Goal: Task Accomplishment & Management: Complete application form

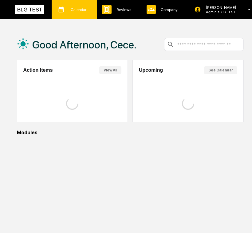
click at [56, 12] on div "Calendar Manage Tasks" at bounding box center [73, 9] width 39 height 9
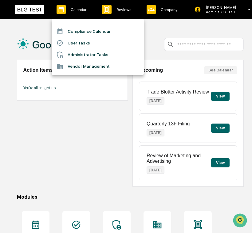
click at [88, 45] on li "User Tasks" at bounding box center [98, 43] width 92 height 12
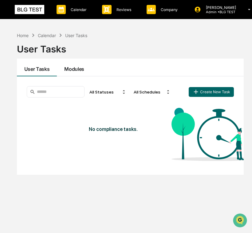
click at [76, 71] on button "Modules" at bounding box center [74, 68] width 35 height 18
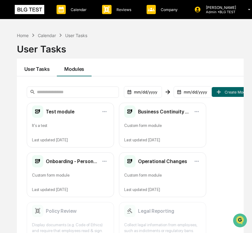
click at [38, 70] on button "User Tasks" at bounding box center [37, 68] width 40 height 18
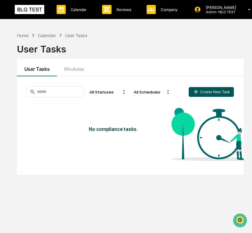
click at [214, 89] on button "Create New Task" at bounding box center [211, 92] width 45 height 10
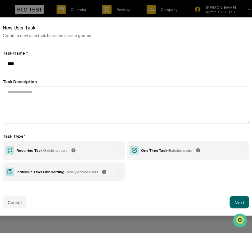
type input "****"
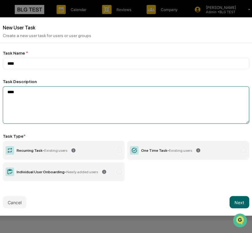
type textarea "****"
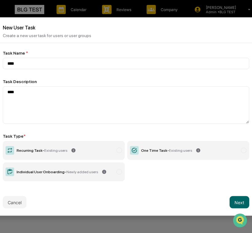
click at [157, 149] on div "One Time Task - Existing users" at bounding box center [166, 151] width 51 height 4
click at [241, 201] on button "Next" at bounding box center [239, 203] width 20 height 12
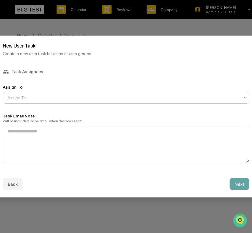
click at [149, 95] on div at bounding box center [123, 98] width 232 height 6
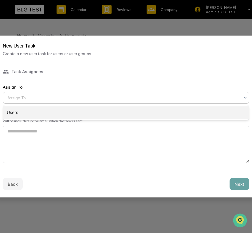
click at [138, 111] on div "Users" at bounding box center [126, 113] width 246 height 12
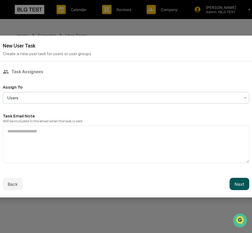
click at [232, 183] on button "Next" at bounding box center [239, 184] width 20 height 12
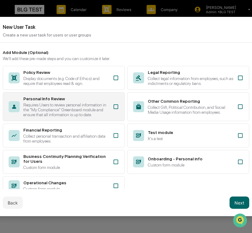
scroll to position [6, 0]
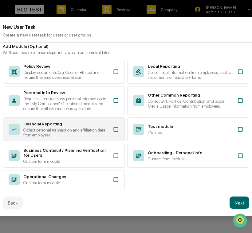
click at [112, 135] on div "Financial Reporting Collect personal transaction and affiliation data from empl…" at bounding box center [64, 130] width 122 height 24
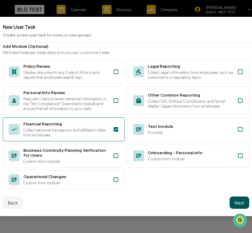
click at [242, 204] on button "Next" at bounding box center [239, 203] width 20 height 12
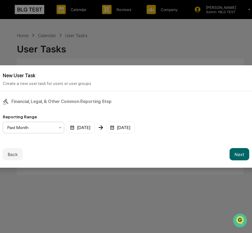
click at [52, 126] on div at bounding box center [30, 128] width 47 height 6
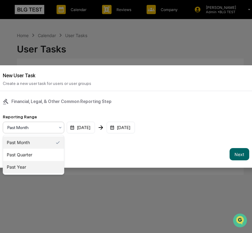
click at [44, 161] on div "Past Year" at bounding box center [33, 167] width 61 height 12
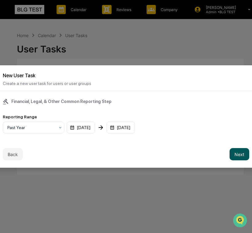
click at [248, 154] on button "Next" at bounding box center [239, 154] width 20 height 12
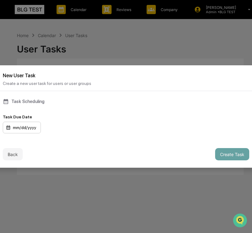
click at [30, 124] on div "mm/dd/yyyy" at bounding box center [22, 128] width 38 height 12
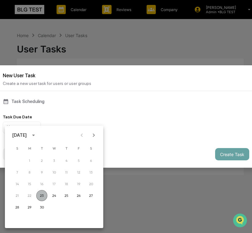
click at [40, 198] on button "23" at bounding box center [41, 195] width 11 height 11
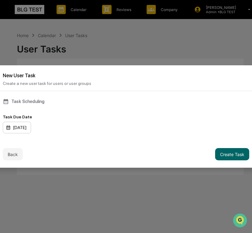
click at [24, 123] on div "[DATE]" at bounding box center [17, 128] width 28 height 12
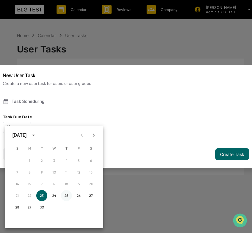
click at [64, 199] on button "25" at bounding box center [66, 195] width 11 height 11
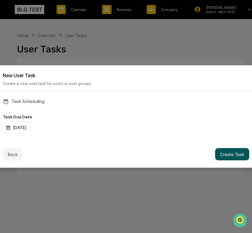
click at [223, 158] on button "Create Task" at bounding box center [232, 154] width 34 height 12
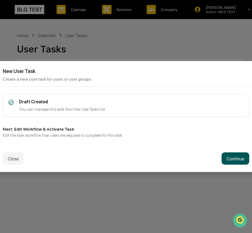
click at [233, 160] on button "Continue" at bounding box center [235, 159] width 28 height 12
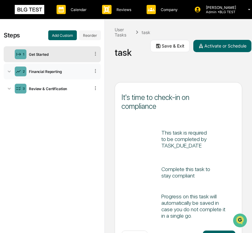
click at [53, 69] on div "2 Financial Reporting" at bounding box center [52, 72] width 97 height 16
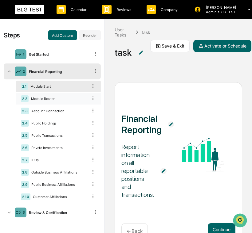
click at [59, 98] on div "Module Router" at bounding box center [58, 99] width 59 height 4
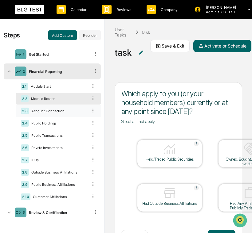
click at [62, 111] on div "Account Connection" at bounding box center [58, 111] width 59 height 4
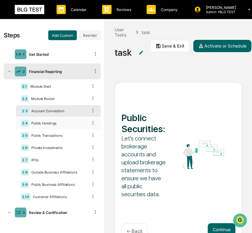
click at [62, 122] on div "Public Holdings" at bounding box center [58, 123] width 59 height 4
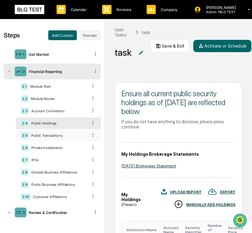
click at [63, 133] on div "2.5 Public Transactions" at bounding box center [58, 136] width 85 height 12
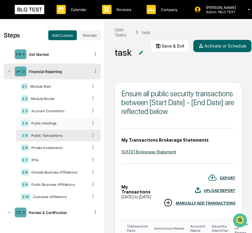
click at [68, 123] on div "Public Holdings" at bounding box center [58, 123] width 59 height 4
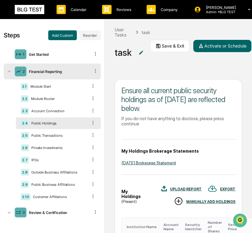
scroll to position [3, 0]
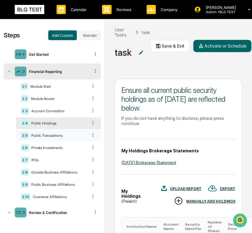
click at [79, 138] on div "2.5 Public Transactions" at bounding box center [58, 136] width 85 height 12
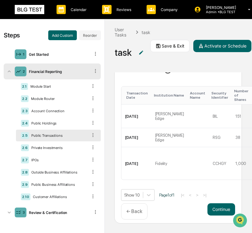
scroll to position [142, 0]
click at [59, 146] on div "Private Investments" at bounding box center [58, 148] width 59 height 4
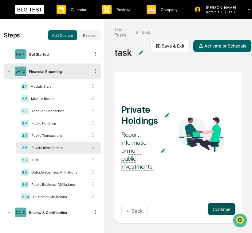
click at [212, 210] on button "Continue" at bounding box center [222, 209] width 28 height 12
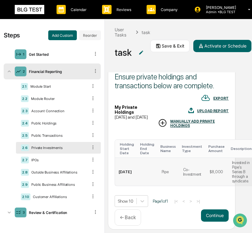
scroll to position [17, 7]
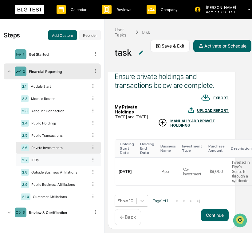
click at [63, 160] on div "IPOs" at bounding box center [58, 160] width 59 height 4
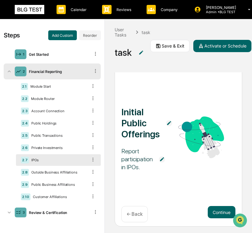
scroll to position [17, 0]
click at [62, 171] on div "Outside Business Affiliations" at bounding box center [58, 172] width 59 height 4
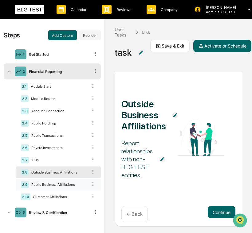
click at [62, 181] on div "2.9 Public Business Affiliations" at bounding box center [58, 185] width 85 height 12
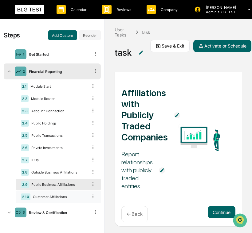
click at [62, 200] on div "2.10 Customer Affiliations" at bounding box center [58, 197] width 85 height 12
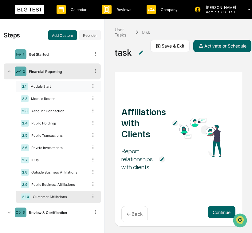
click at [65, 91] on div "2.1 Module Start" at bounding box center [58, 87] width 85 height 12
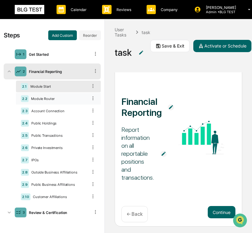
click at [66, 98] on div "Module Router" at bounding box center [58, 99] width 59 height 4
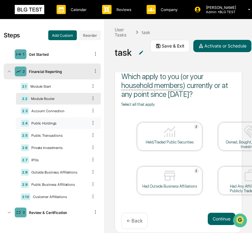
click at [69, 123] on div "Public Holdings" at bounding box center [58, 123] width 59 height 4
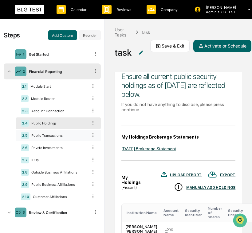
click at [70, 134] on div "Public Transactions" at bounding box center [58, 136] width 59 height 4
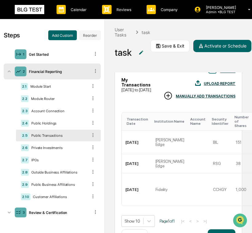
scroll to position [107, 0]
click at [61, 88] on div "Module Start" at bounding box center [58, 86] width 60 height 4
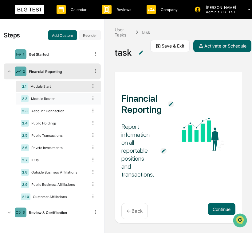
click at [80, 103] on div "2.2 Module Router" at bounding box center [58, 99] width 85 height 12
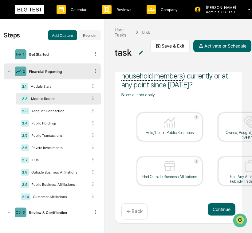
click at [158, 132] on div "Held/Traded Public Securities" at bounding box center [169, 133] width 55 height 5
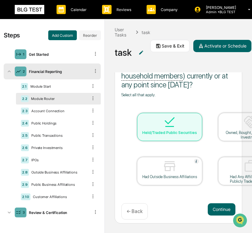
click at [231, 125] on div at bounding box center [250, 123] width 61 height 16
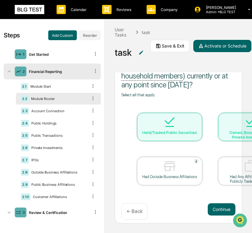
click at [173, 171] on img at bounding box center [169, 166] width 15 height 15
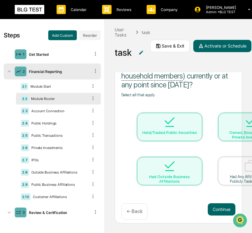
click at [244, 171] on img at bounding box center [250, 166] width 15 height 15
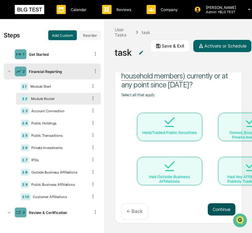
click at [217, 208] on button "Continue" at bounding box center [222, 210] width 28 height 12
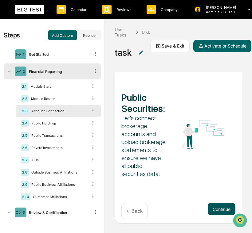
click at [217, 205] on button "Continue" at bounding box center [222, 209] width 28 height 12
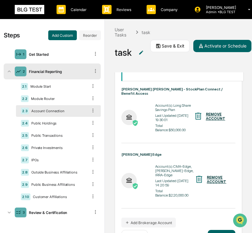
scroll to position [111, 0]
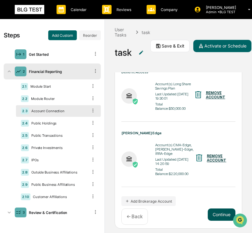
click at [217, 210] on button "Continue" at bounding box center [222, 215] width 28 height 12
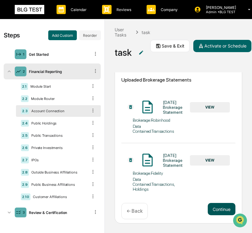
scroll to position [92, 0]
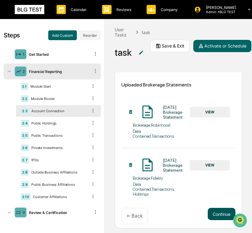
click at [213, 210] on button "Continue" at bounding box center [222, 214] width 28 height 12
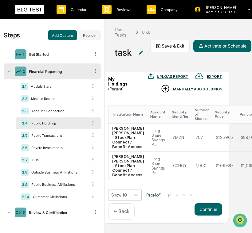
scroll to position [124, 13]
click at [208, 215] on button "Continue" at bounding box center [208, 210] width 28 height 12
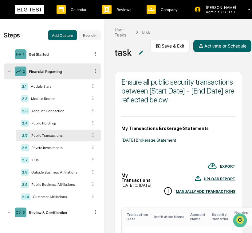
scroll to position [142, 0]
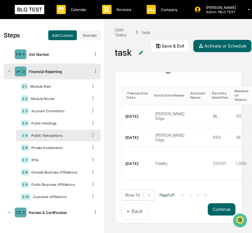
click at [139, 213] on p "← Back" at bounding box center [135, 212] width 16 height 6
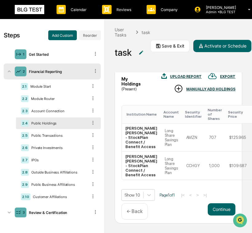
scroll to position [0, 0]
click at [211, 209] on button "Continue" at bounding box center [222, 210] width 28 height 12
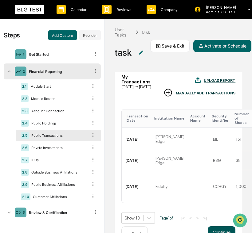
click at [211, 203] on td "CCHGY" at bounding box center [220, 186] width 23 height 33
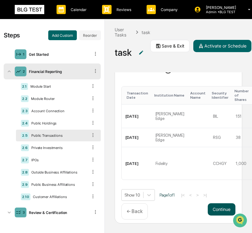
click at [211, 209] on button "Continue" at bounding box center [222, 210] width 28 height 12
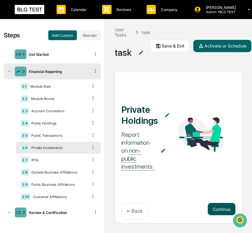
click at [213, 205] on button "Continue" at bounding box center [222, 209] width 28 height 12
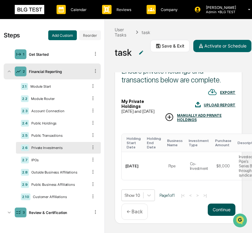
scroll to position [0, 0]
click at [216, 213] on button "Continue" at bounding box center [222, 210] width 28 height 12
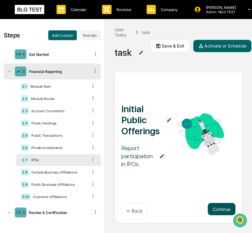
click at [213, 209] on button "Continue" at bounding box center [222, 209] width 28 height 12
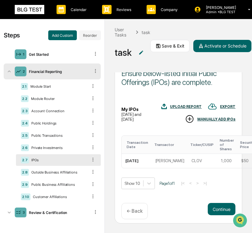
scroll to position [0, 0]
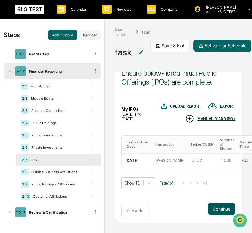
click at [213, 203] on button "Continue" at bounding box center [222, 209] width 28 height 12
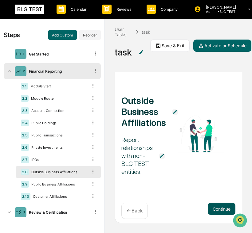
click at [212, 211] on button "Continue" at bounding box center [222, 209] width 28 height 12
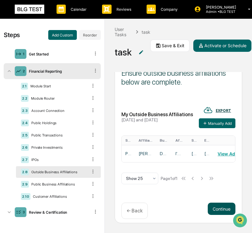
click at [212, 210] on button "Continue" at bounding box center [222, 209] width 28 height 12
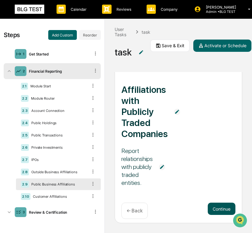
click at [212, 210] on button "Continue" at bounding box center [222, 209] width 28 height 12
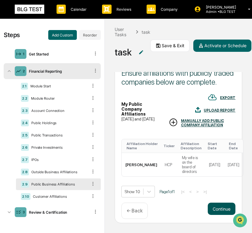
click at [214, 215] on button "Continue" at bounding box center [222, 209] width 28 height 12
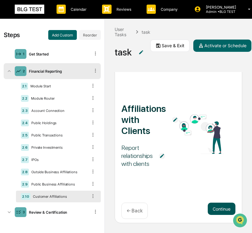
click at [214, 209] on button "Continue" at bounding box center [222, 209] width 28 height 12
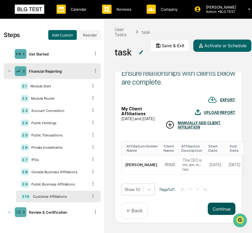
click at [217, 212] on button "Continue" at bounding box center [222, 209] width 28 height 12
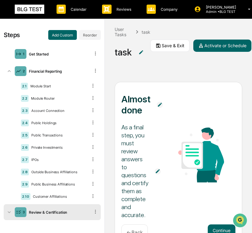
scroll to position [29, 0]
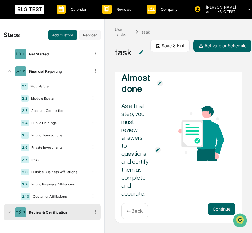
click at [139, 212] on p "← Back" at bounding box center [135, 212] width 16 height 6
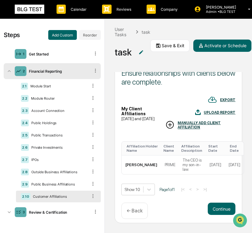
scroll to position [20, 0]
click at [139, 212] on p "← Back" at bounding box center [135, 211] width 16 height 6
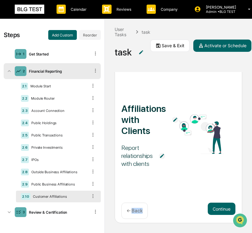
click at [139, 212] on p "← Back" at bounding box center [135, 211] width 16 height 6
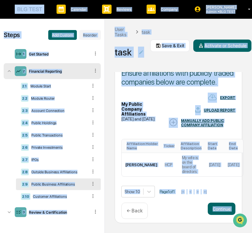
click at [139, 212] on div "← Back" at bounding box center [134, 211] width 26 height 16
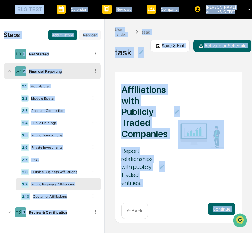
click at [139, 212] on p "← Back" at bounding box center [135, 211] width 16 height 6
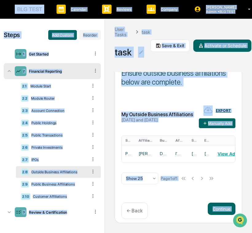
click at [139, 212] on p "← Back" at bounding box center [135, 211] width 16 height 6
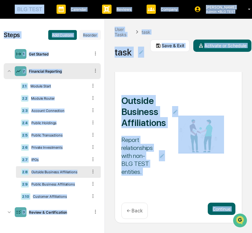
click at [139, 212] on p "← Back" at bounding box center [135, 211] width 16 height 6
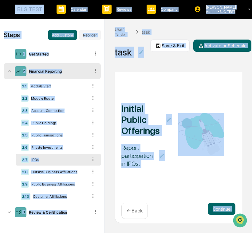
click at [139, 212] on p "← Back" at bounding box center [135, 211] width 16 height 6
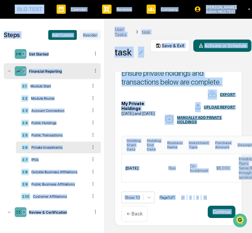
click at [139, 212] on p "← Back" at bounding box center [135, 214] width 16 height 6
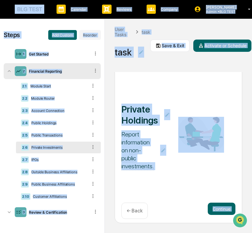
click at [139, 212] on p "← Back" at bounding box center [135, 211] width 16 height 6
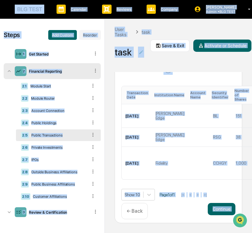
click at [138, 213] on p "← Back" at bounding box center [135, 212] width 16 height 6
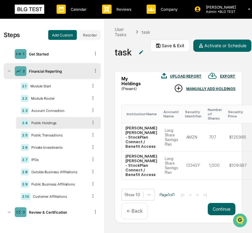
click at [138, 213] on p "← Back" at bounding box center [135, 212] width 16 height 6
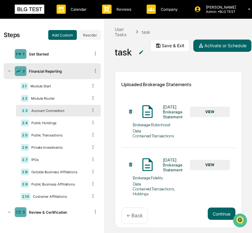
click at [138, 213] on p "← Back" at bounding box center [135, 216] width 16 height 6
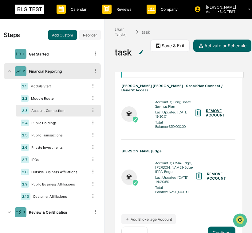
scroll to position [111, 0]
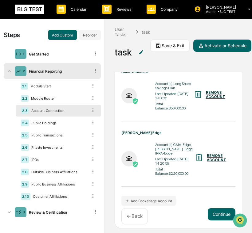
click at [138, 214] on p "← Back" at bounding box center [135, 217] width 16 height 6
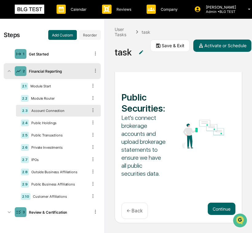
click at [138, 213] on p "← Back" at bounding box center [135, 211] width 16 height 6
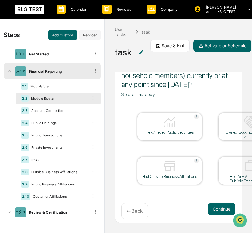
click at [138, 213] on p "← Back" at bounding box center [135, 212] width 16 height 6
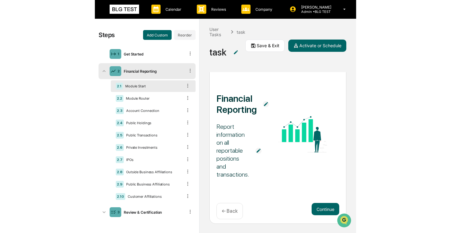
scroll to position [28, 0]
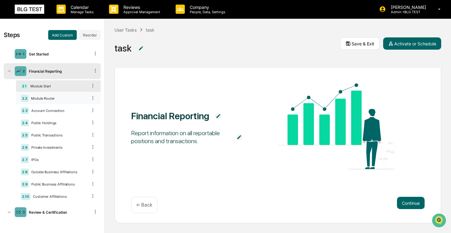
click at [60, 100] on div "2.2 Module Router" at bounding box center [58, 99] width 85 height 12
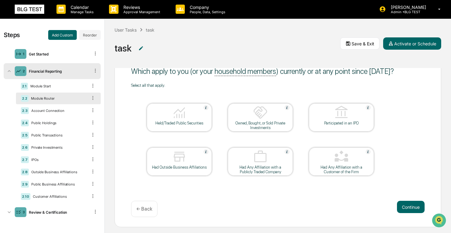
scroll to position [21, 0]
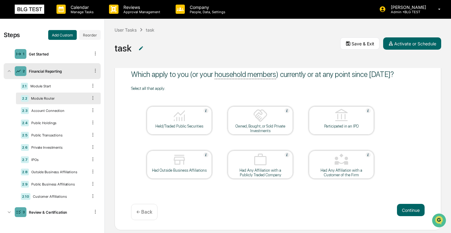
click at [173, 123] on img at bounding box center [179, 115] width 15 height 15
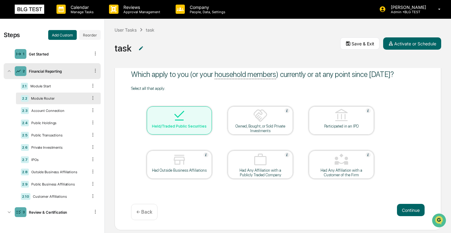
click at [252, 123] on div at bounding box center [260, 116] width 61 height 16
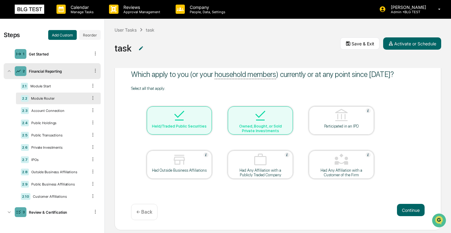
click at [252, 115] on img at bounding box center [341, 115] width 15 height 15
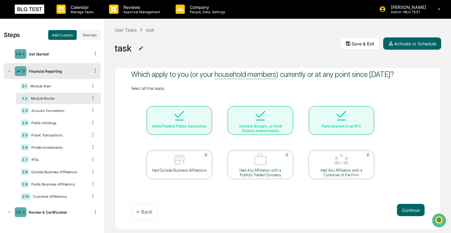
click at [252, 124] on div at bounding box center [260, 116] width 61 height 16
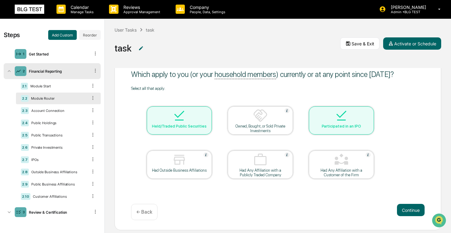
click at [167, 129] on div "Held/Traded Public Securities" at bounding box center [179, 126] width 55 height 5
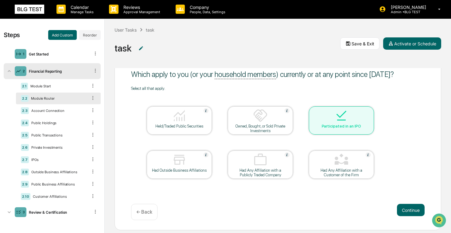
drag, startPoint x: 333, startPoint y: 121, endPoint x: 186, endPoint y: 131, distance: 147.7
click at [252, 121] on div at bounding box center [341, 116] width 61 height 16
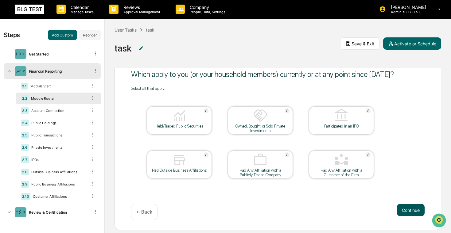
click at [252, 213] on button "Continue" at bounding box center [411, 210] width 28 height 12
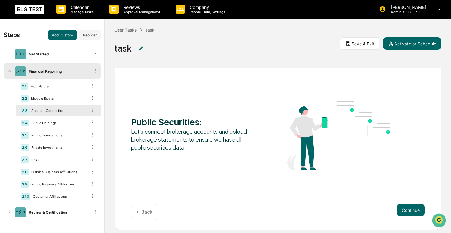
click at [252, 21] on div "User Tasks task task Save & Exit Activate or Schedule" at bounding box center [278, 43] width 346 height 49
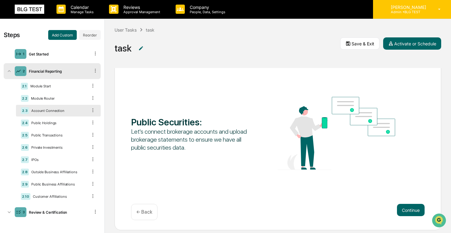
click at [252, 13] on p "Admin • BLG TEST" at bounding box center [407, 12] width 43 height 4
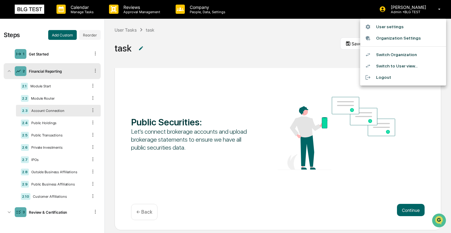
click at [252, 51] on li "Switch Organization" at bounding box center [403, 54] width 86 height 11
